Goal: Task Accomplishment & Management: Manage account settings

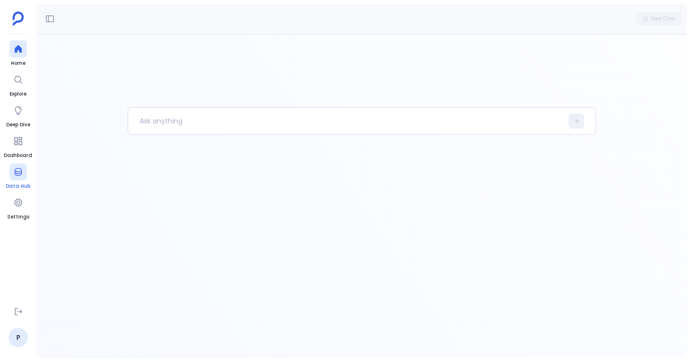
click at [23, 175] on icon at bounding box center [18, 172] width 10 height 10
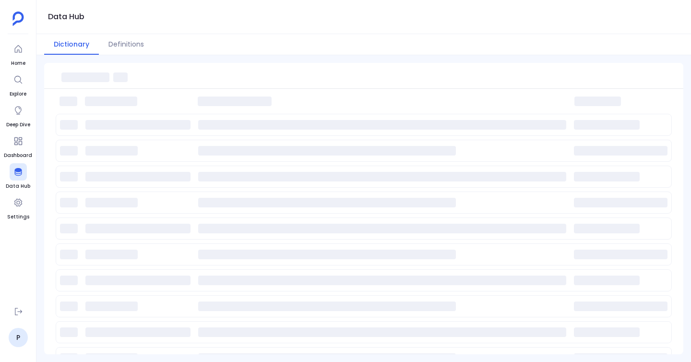
click at [118, 55] on div "Dictionary Definitions" at bounding box center [363, 44] width 654 height 21
click at [119, 46] on button "Definitions" at bounding box center [126, 44] width 55 height 21
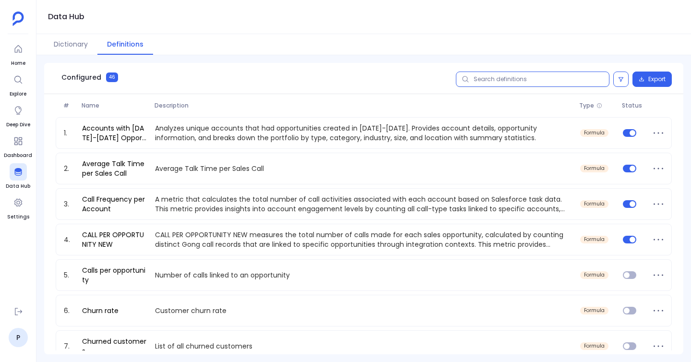
click at [508, 79] on input "text" at bounding box center [533, 78] width 154 height 15
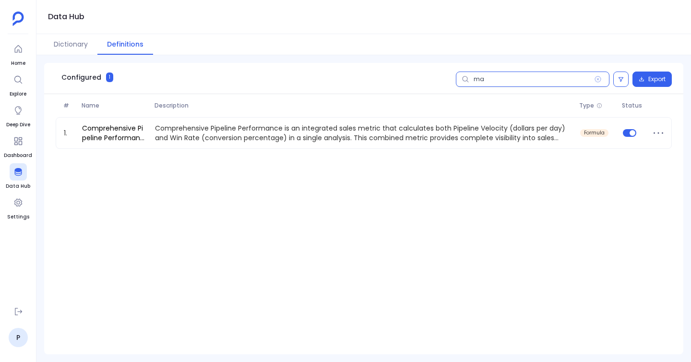
type input "m"
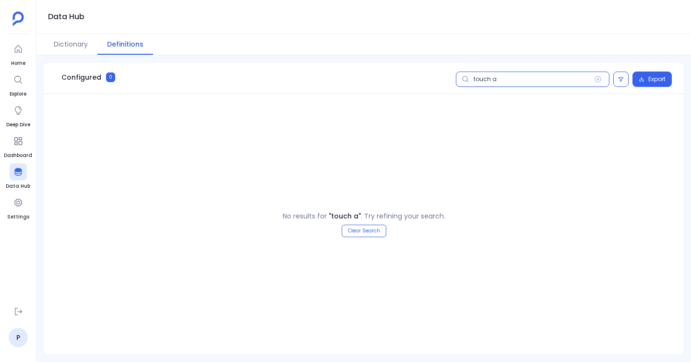
type input "touch"
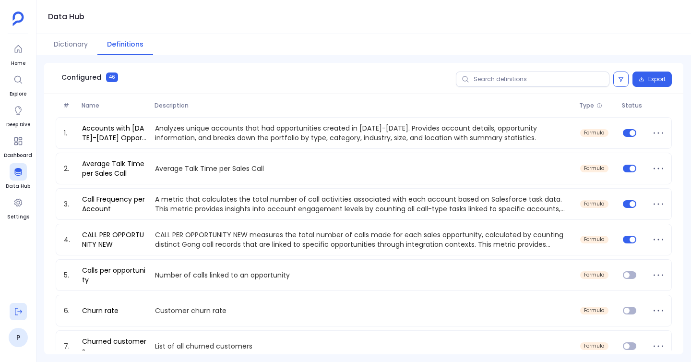
click at [20, 306] on button at bounding box center [18, 311] width 17 height 17
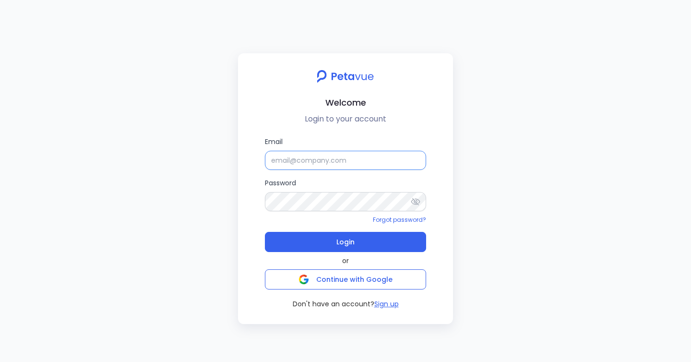
click at [301, 156] on input "Email" at bounding box center [345, 160] width 161 height 19
click at [329, 153] on input "Email" at bounding box center [345, 159] width 161 height 19
type input "support_eval_ts@petavue.com"
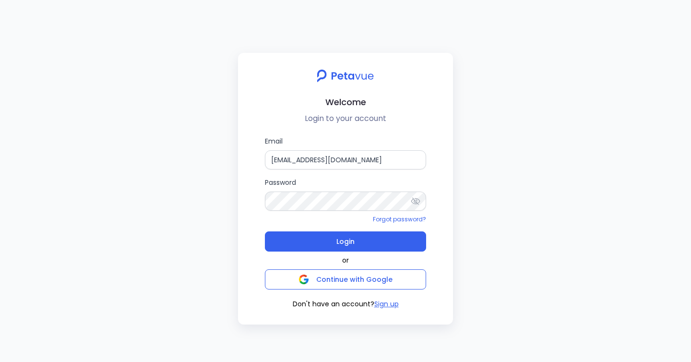
click at [265, 231] on button "Login" at bounding box center [345, 241] width 161 height 20
